Goal: Transaction & Acquisition: Purchase product/service

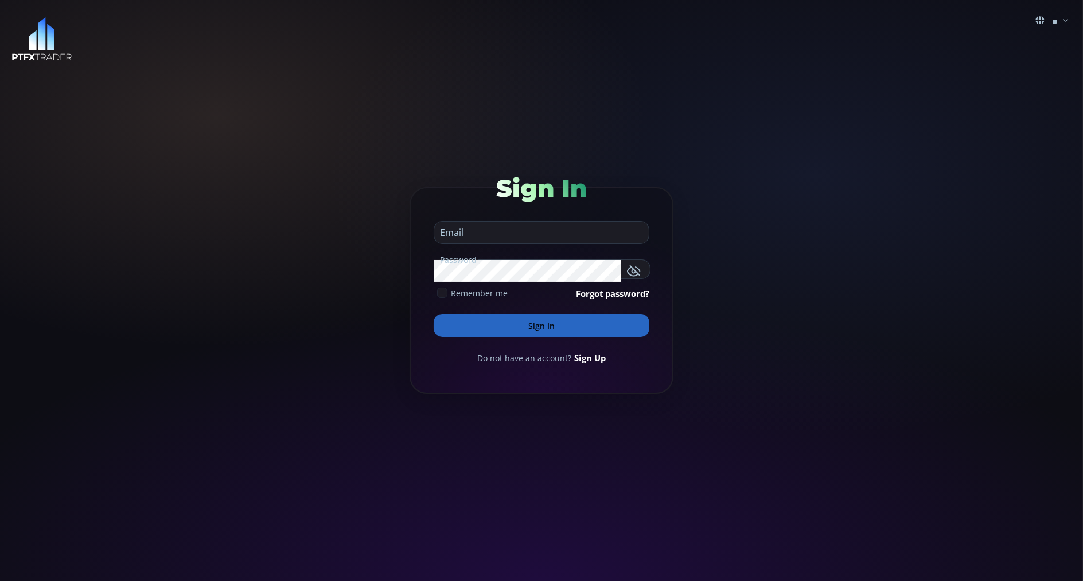
type input "**********"
click at [453, 329] on button "Sign In" at bounding box center [542, 325] width 216 height 23
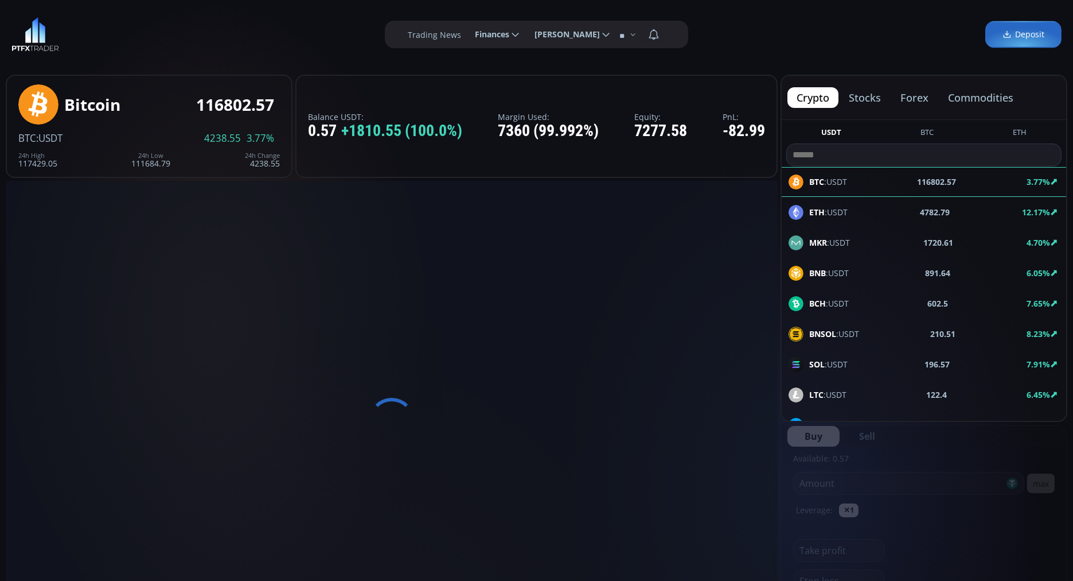
scroll to position [155, 0]
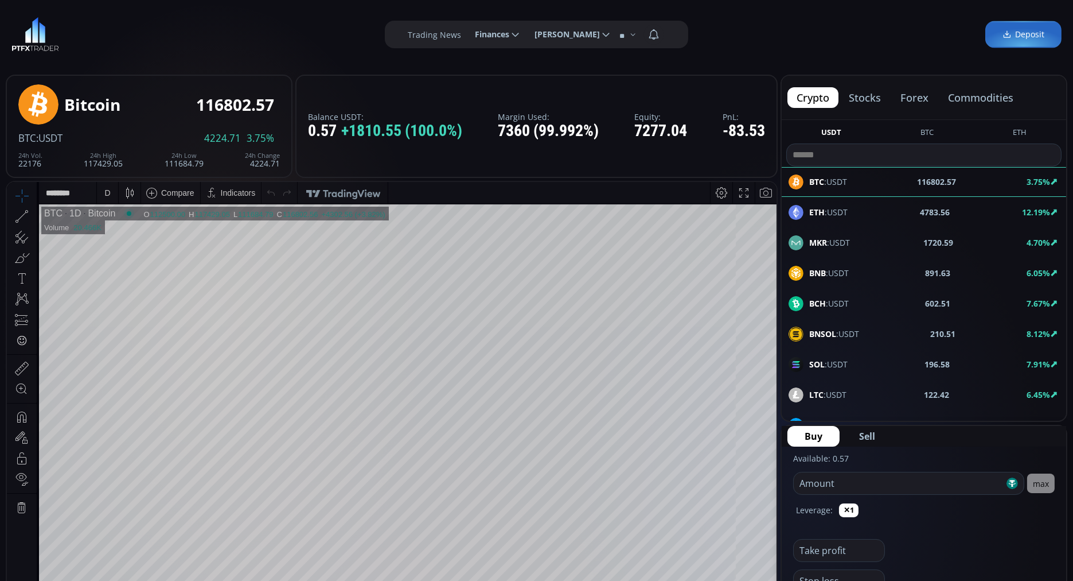
click at [972, 94] on button "commodities" at bounding box center [981, 97] width 84 height 21
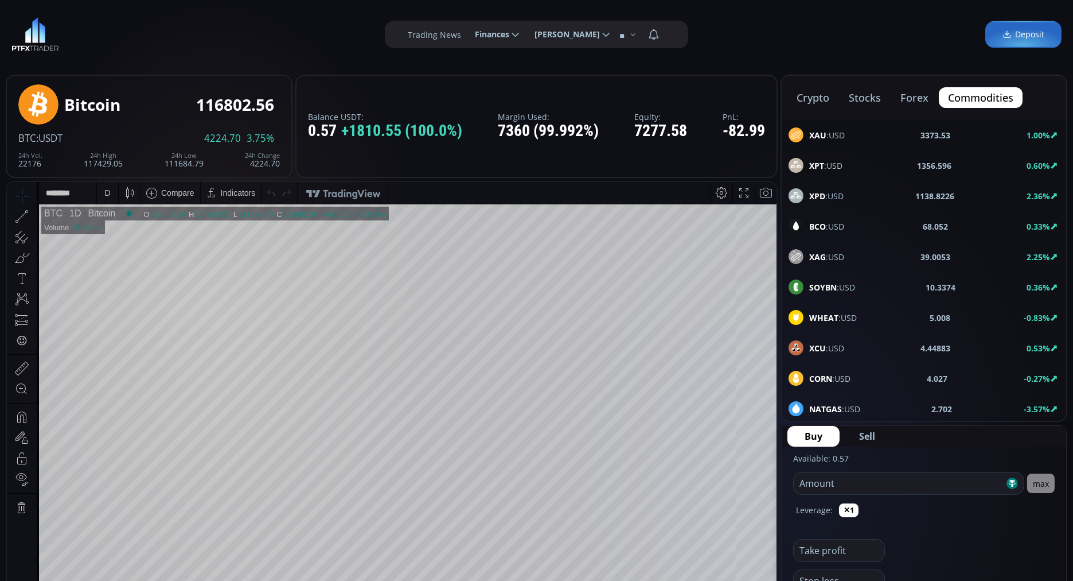
click at [817, 224] on b "BCO" at bounding box center [817, 226] width 17 height 11
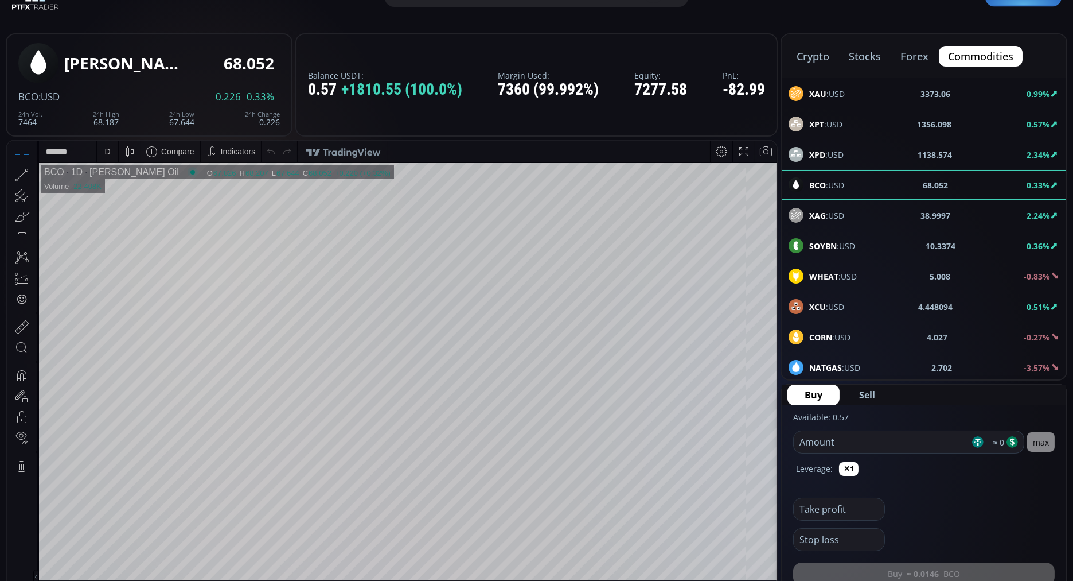
click at [782, 139] on div "XPT :USD 1356.098 0.57%" at bounding box center [924, 154] width 285 height 30
